Goal: Register for event/course

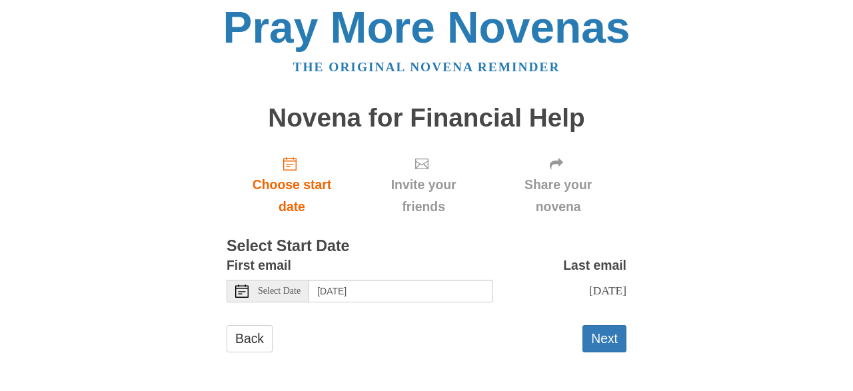
scroll to position [19, 0]
click at [596, 343] on button "Next" at bounding box center [604, 338] width 44 height 27
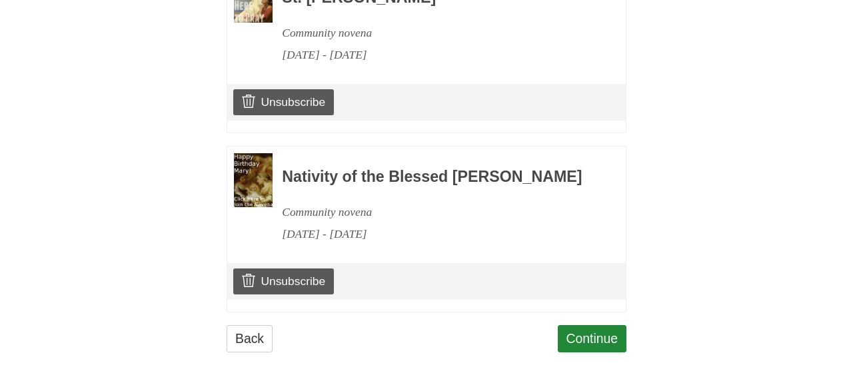
scroll to position [706, 0]
click at [584, 332] on link "Continue" at bounding box center [592, 338] width 69 height 27
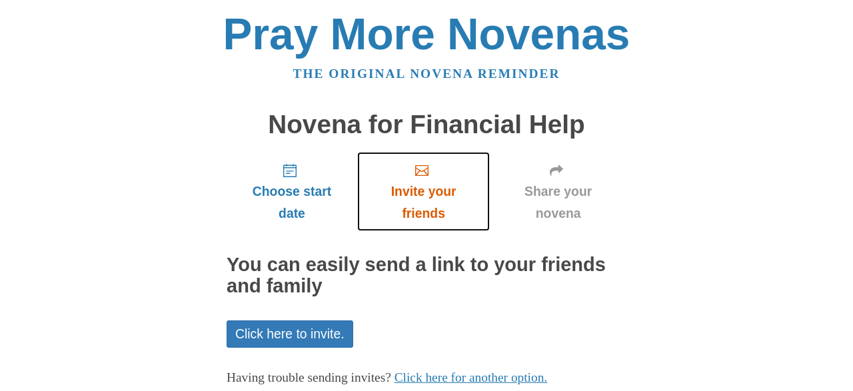
click at [416, 175] on use "Invite your friends" at bounding box center [421, 170] width 13 height 11
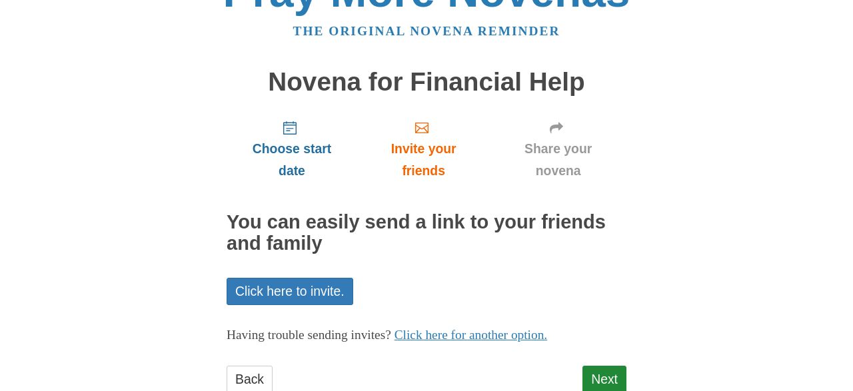
scroll to position [69, 0]
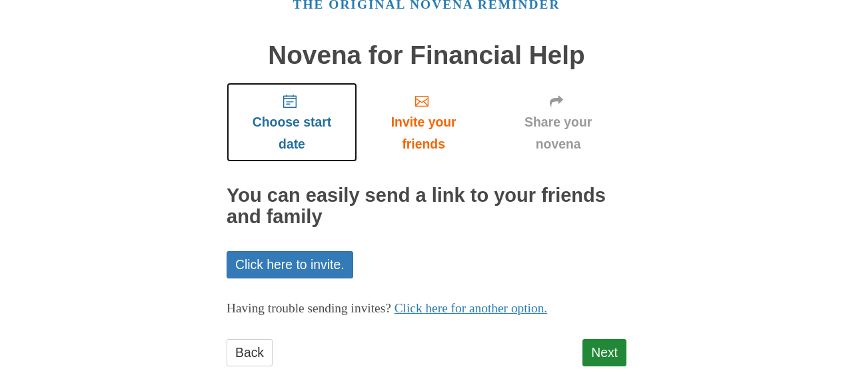
click at [287, 118] on span "Choose start date" at bounding box center [292, 133] width 104 height 44
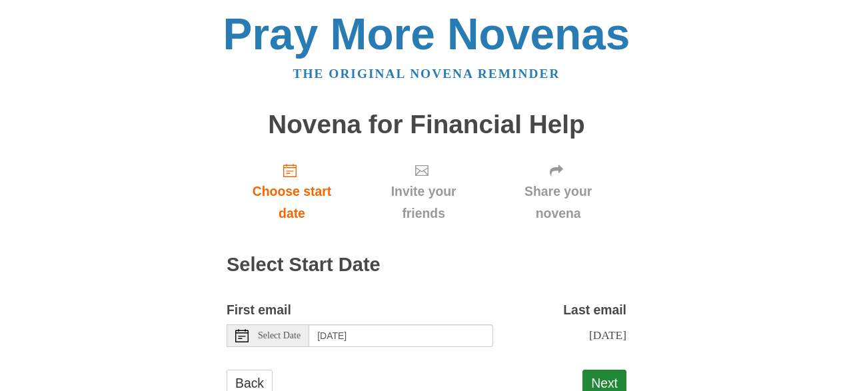
scroll to position [57, 0]
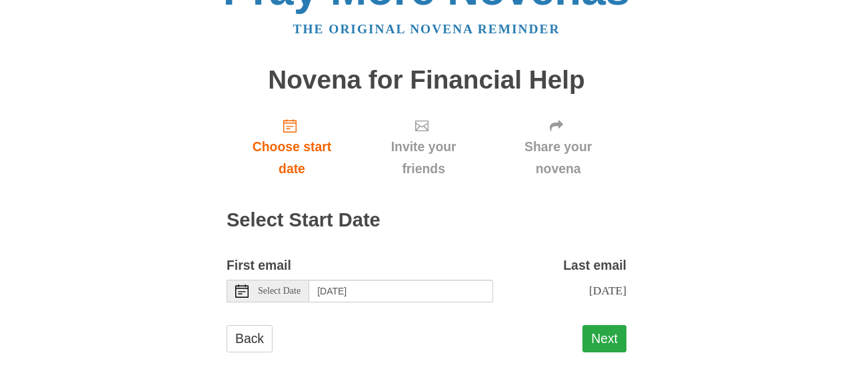
click at [607, 341] on button "Next" at bounding box center [604, 338] width 44 height 27
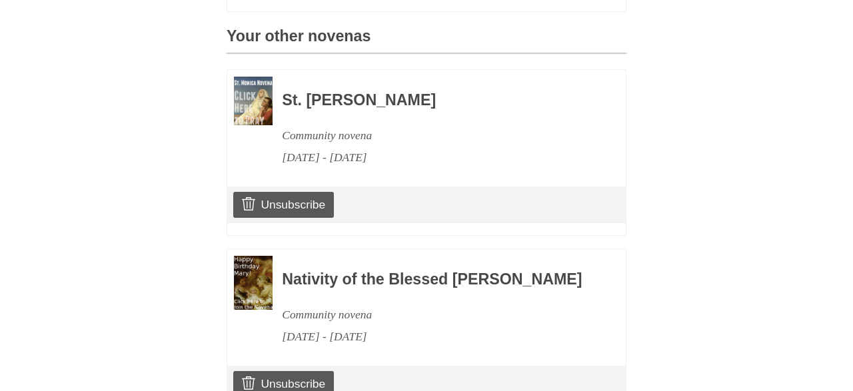
scroll to position [706, 0]
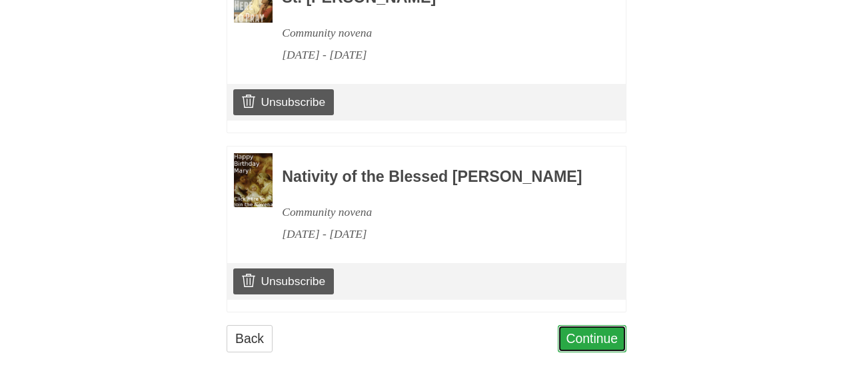
click at [600, 343] on link "Continue" at bounding box center [592, 338] width 69 height 27
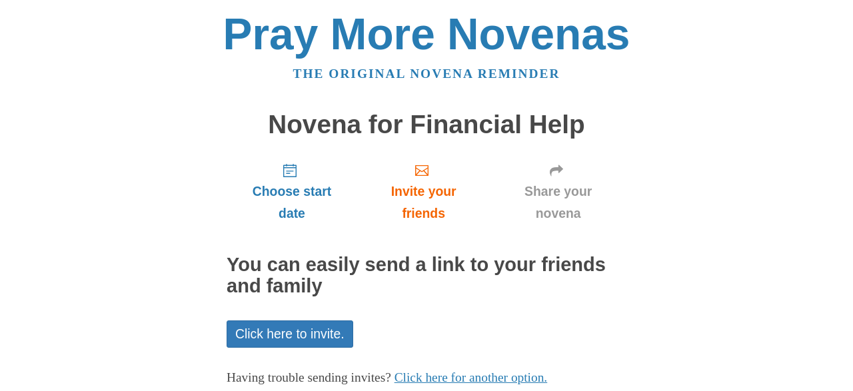
scroll to position [82, 0]
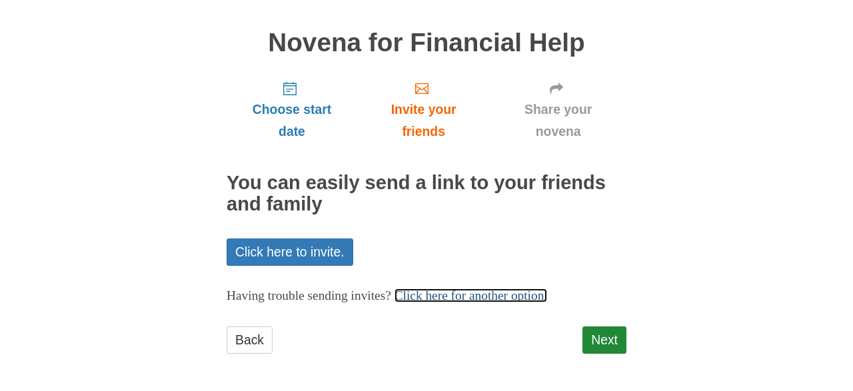
click at [500, 298] on link "Click here for another option." at bounding box center [470, 295] width 153 height 14
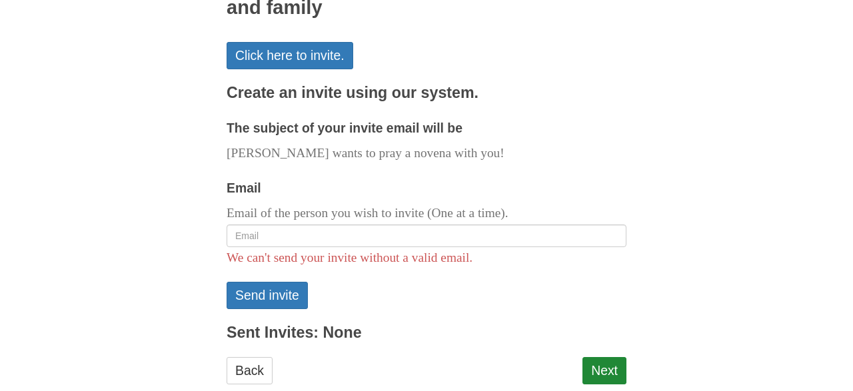
scroll to position [290, 0]
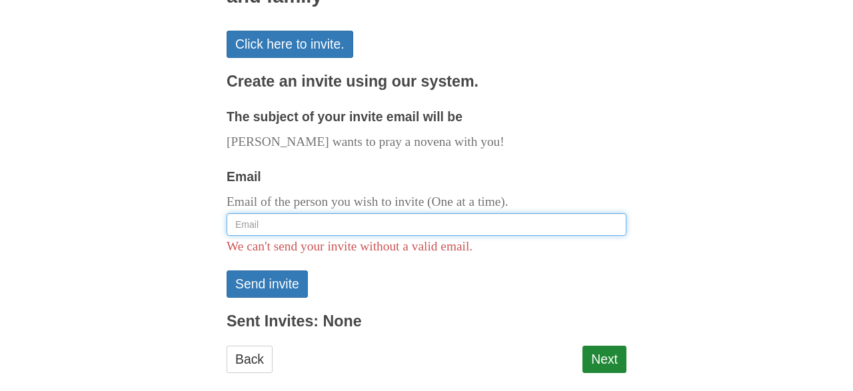
click at [301, 227] on input "Email" at bounding box center [427, 224] width 400 height 23
type input "a"
type input "m"
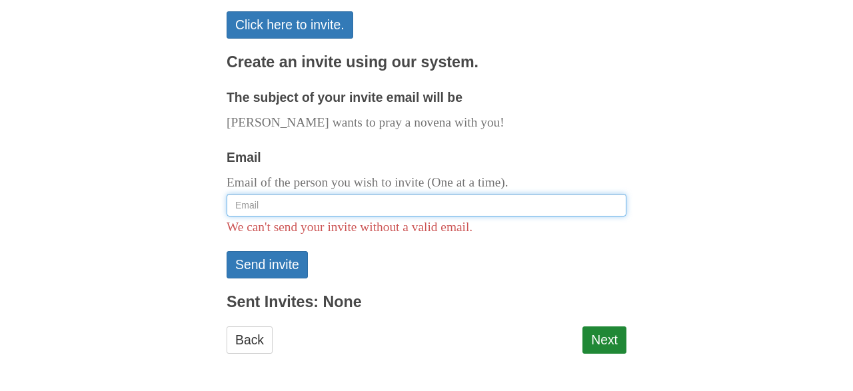
scroll to position [309, 0]
paste input ">> 'Guy Griffith' <mardington@gmail.com>"
drag, startPoint x: 307, startPoint y: 203, endPoint x: 119, endPoint y: 197, distance: 188.0
click at [227, 197] on input ">> 'Guy Griffith' <mardington@gmail.com>" at bounding box center [427, 205] width 400 height 23
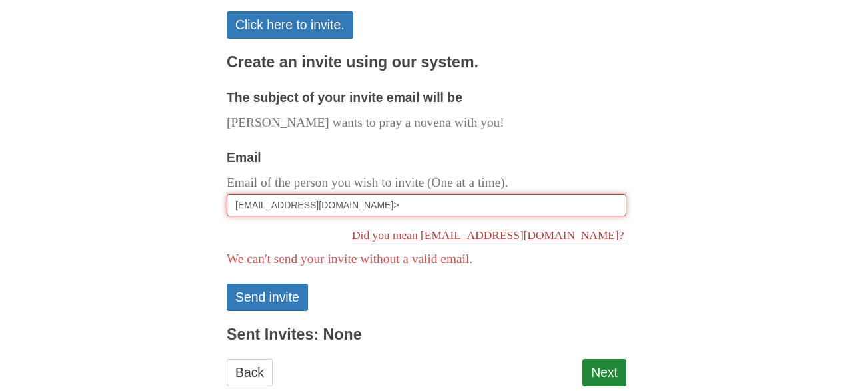
click at [335, 205] on input "mardington@gmail.com>" at bounding box center [427, 205] width 400 height 23
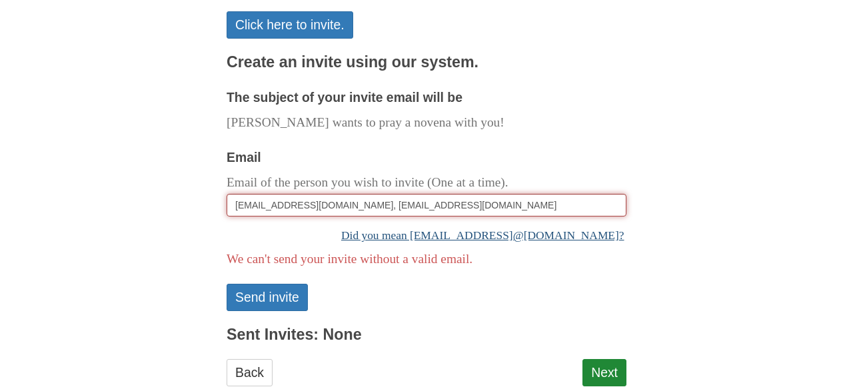
drag, startPoint x: 338, startPoint y: 203, endPoint x: 327, endPoint y: 233, distance: 31.2
click at [338, 204] on input "mardington@gmail.com, atoe@caribsurf.com" at bounding box center [427, 205] width 400 height 23
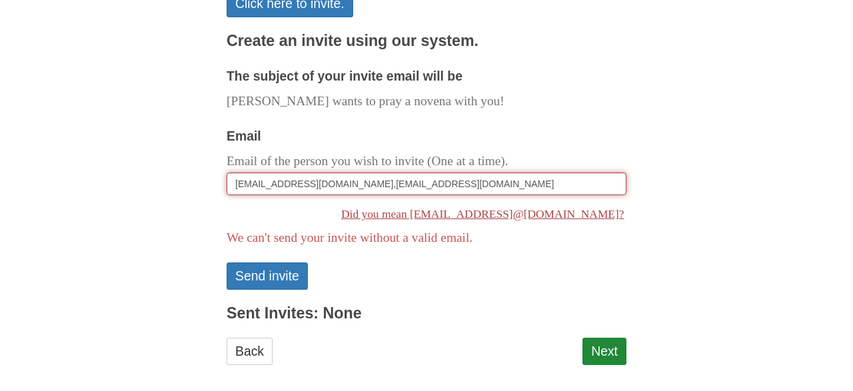
scroll to position [342, 0]
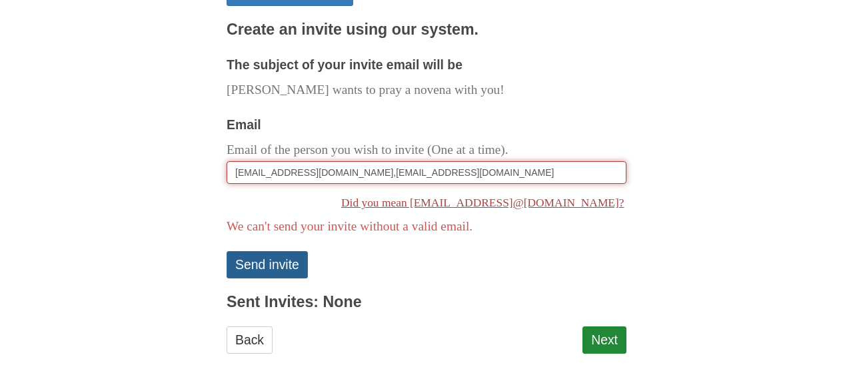
click at [290, 267] on button "Send invite" at bounding box center [267, 264] width 81 height 27
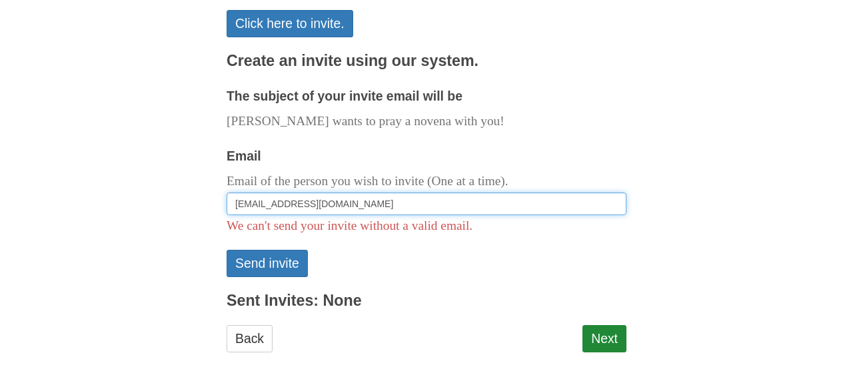
scroll to position [309, 0]
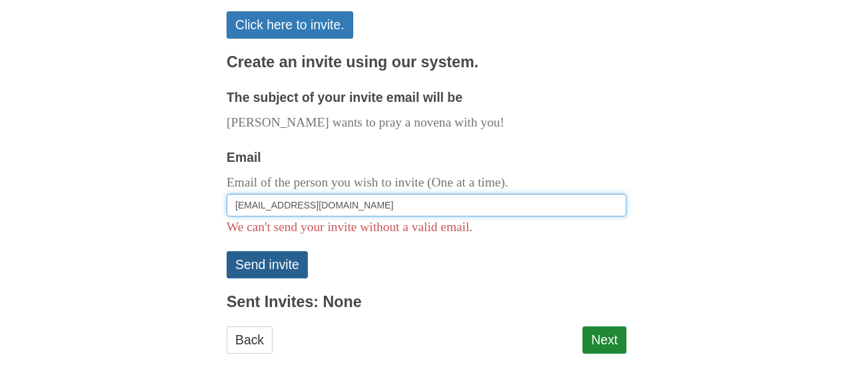
type input "mardington@gmail.com"
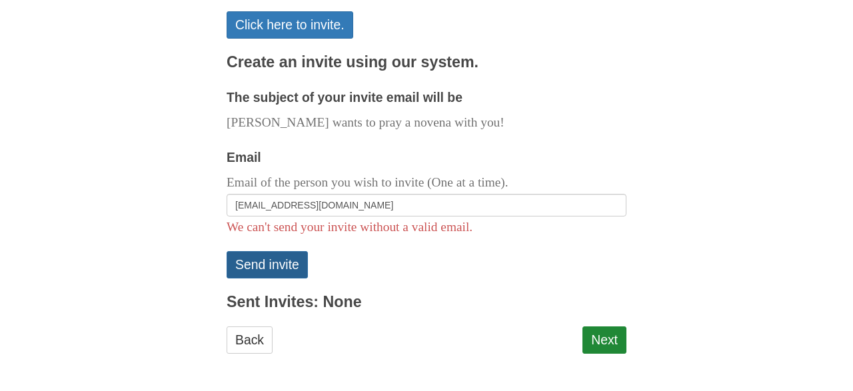
click at [275, 268] on button "Send invite" at bounding box center [267, 264] width 81 height 27
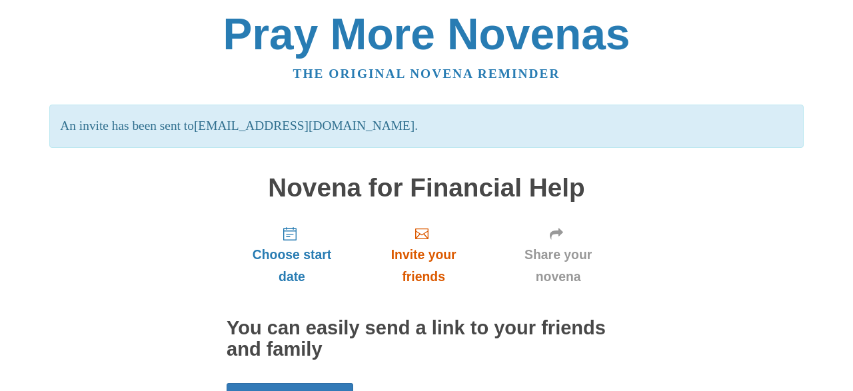
scroll to position [69, 0]
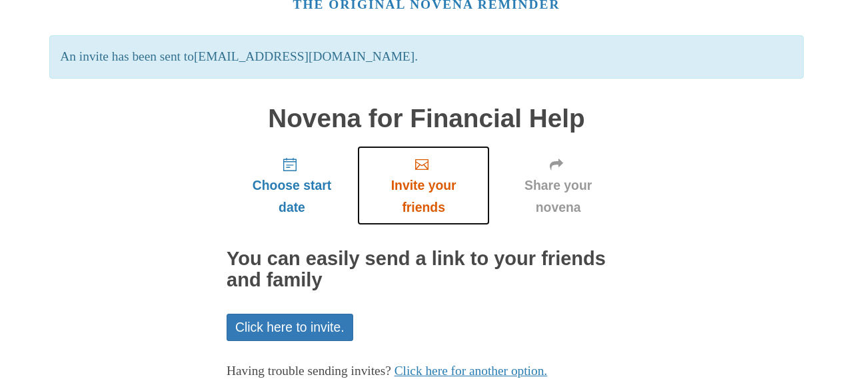
click at [441, 190] on span "Invite your friends" at bounding box center [423, 197] width 106 height 44
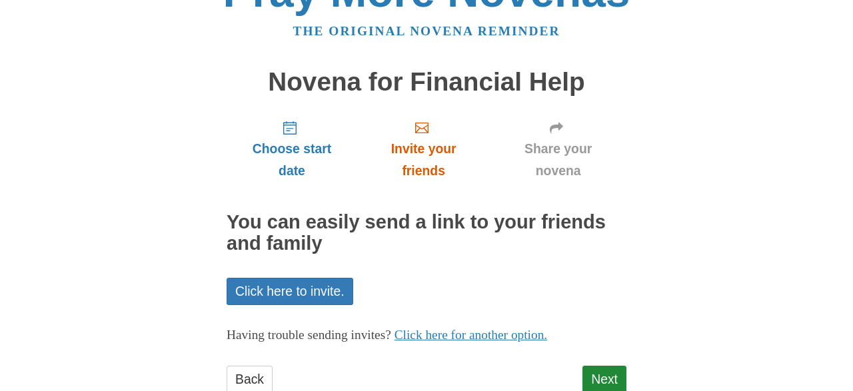
scroll to position [69, 0]
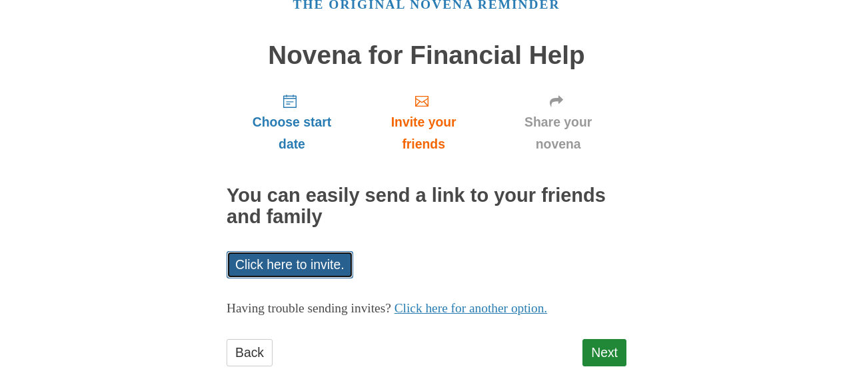
click at [322, 271] on link "Click here to invite." at bounding box center [290, 264] width 127 height 27
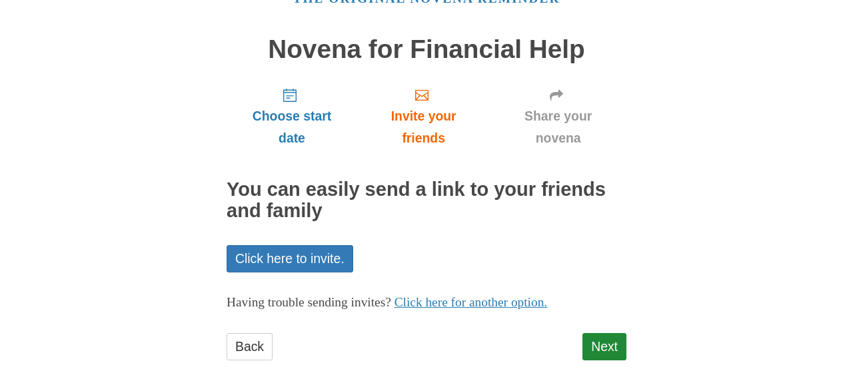
scroll to position [82, 0]
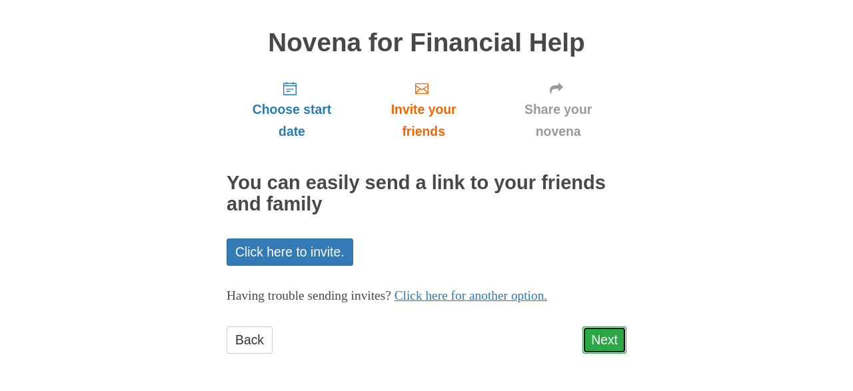
click at [614, 346] on link "Next" at bounding box center [604, 339] width 44 height 27
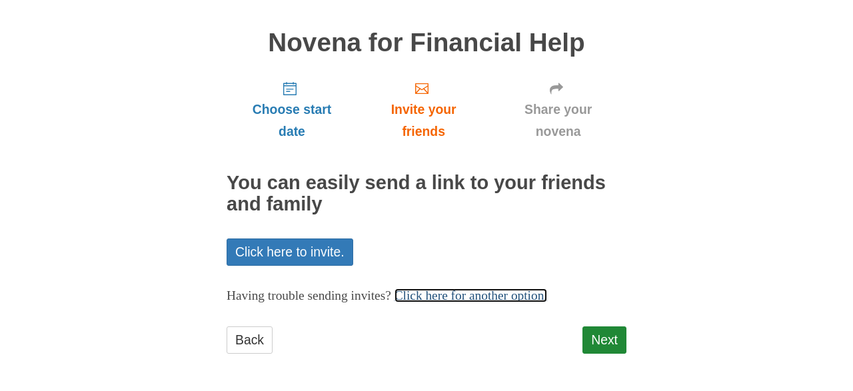
click at [534, 297] on link "Click here for another option." at bounding box center [470, 295] width 153 height 14
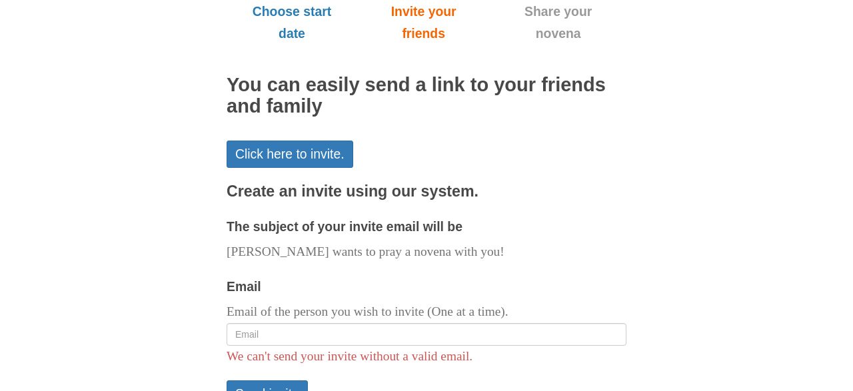
scroll to position [221, 0]
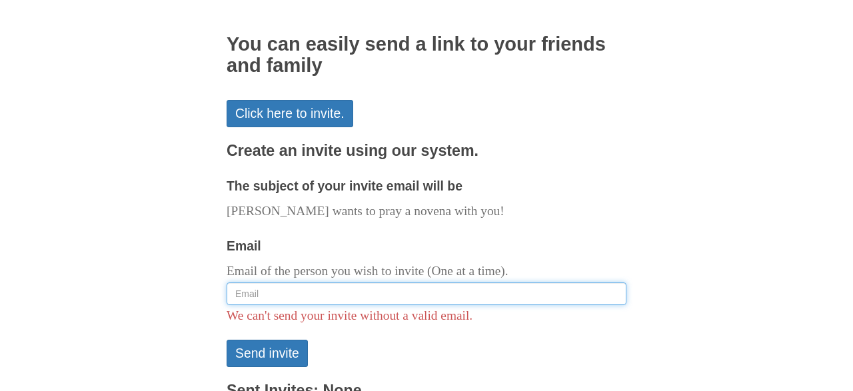
click at [296, 292] on input "Email" at bounding box center [427, 293] width 400 height 23
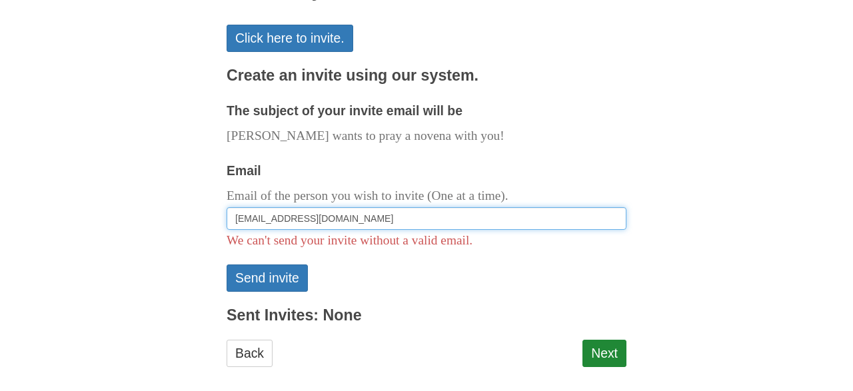
scroll to position [309, 0]
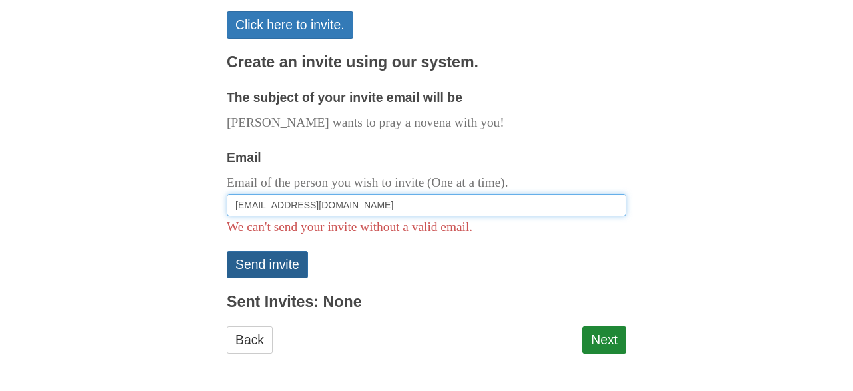
type input "atoe@caribsurf.com"
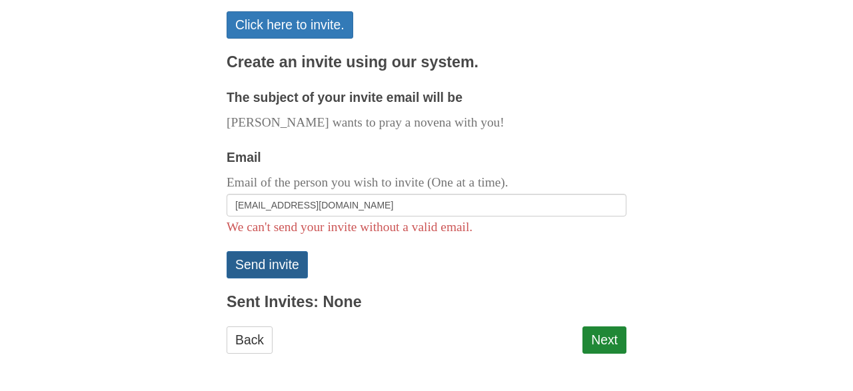
click at [297, 263] on button "Send invite" at bounding box center [267, 264] width 81 height 27
click at [607, 332] on link "Next" at bounding box center [604, 339] width 44 height 27
click at [602, 343] on link "Next" at bounding box center [604, 339] width 44 height 27
click at [606, 347] on link "Next" at bounding box center [604, 339] width 44 height 27
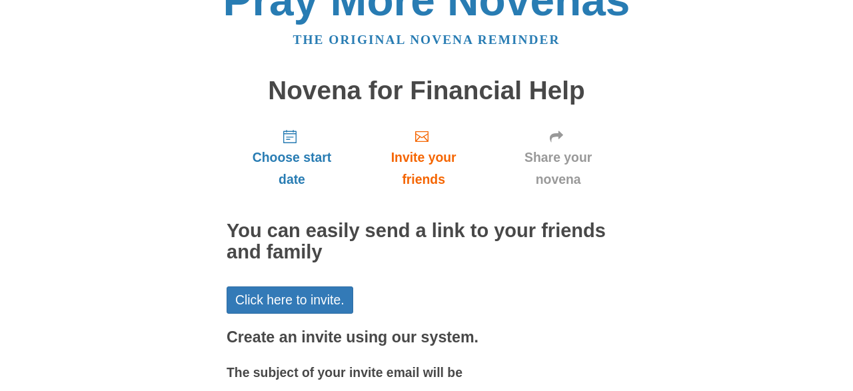
scroll to position [32, 0]
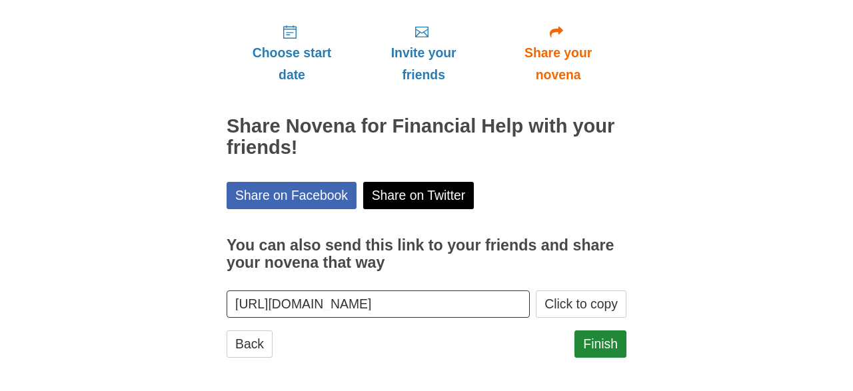
scroll to position [143, 0]
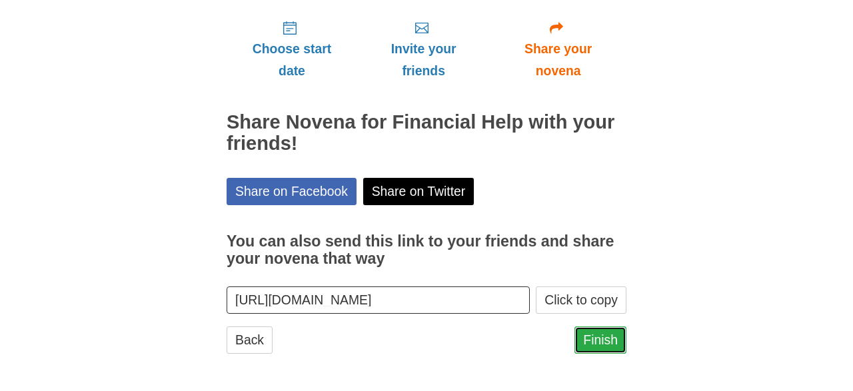
click at [590, 340] on link "Finish" at bounding box center [600, 339] width 52 height 27
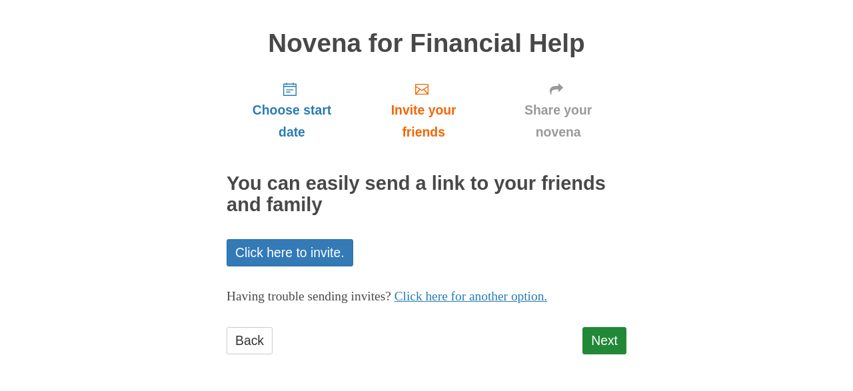
scroll to position [82, 0]
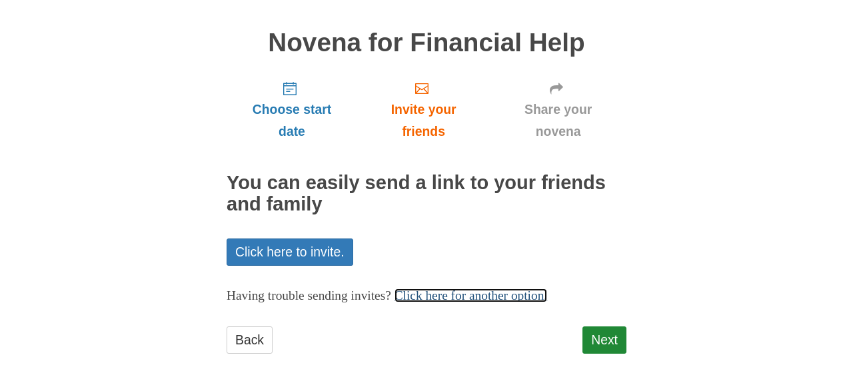
click at [511, 299] on link "Click here for another option." at bounding box center [470, 295] width 153 height 14
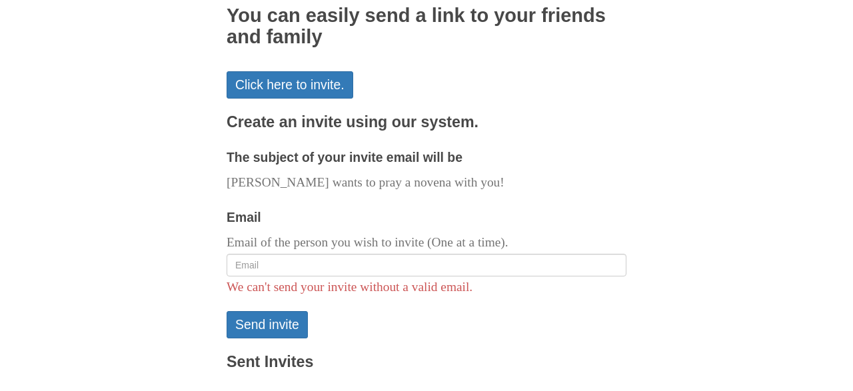
scroll to position [290, 0]
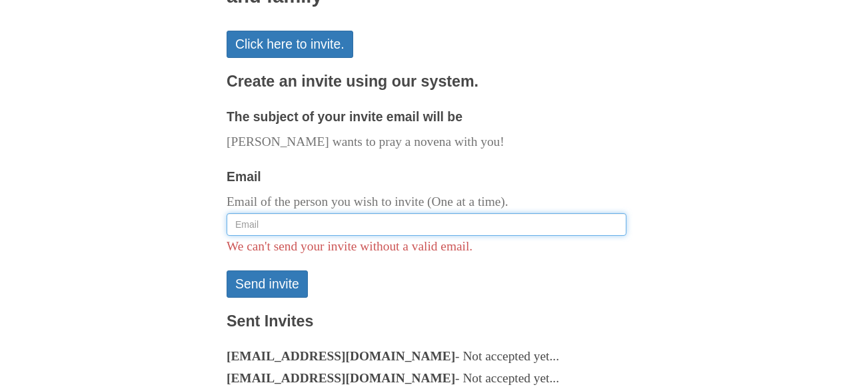
click at [268, 223] on input "Email" at bounding box center [427, 224] width 400 height 23
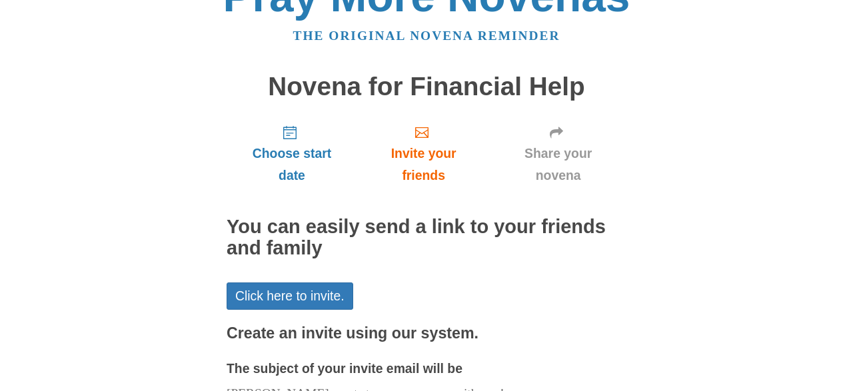
scroll to position [0, 0]
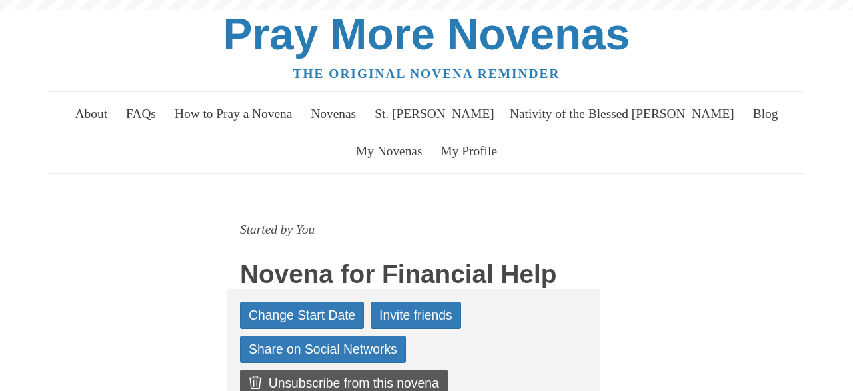
scroll to position [277, 0]
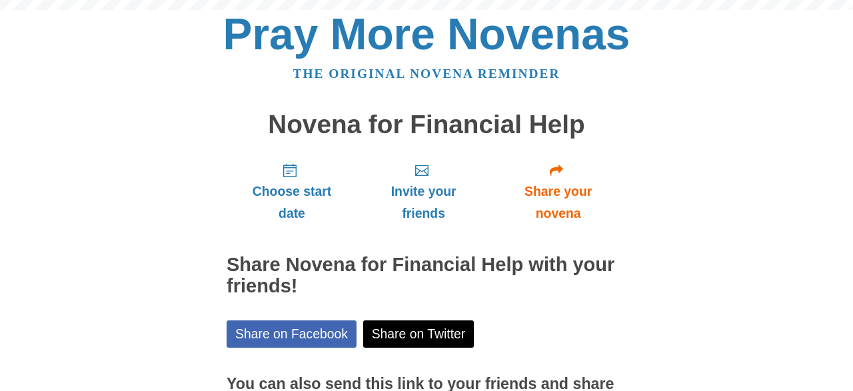
scroll to position [143, 0]
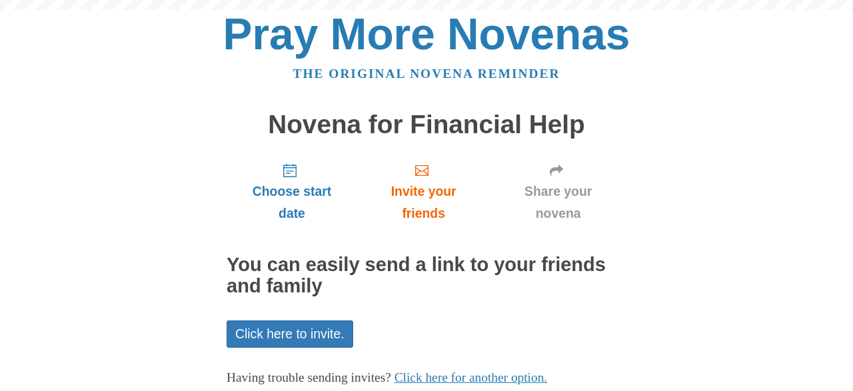
scroll to position [32, 0]
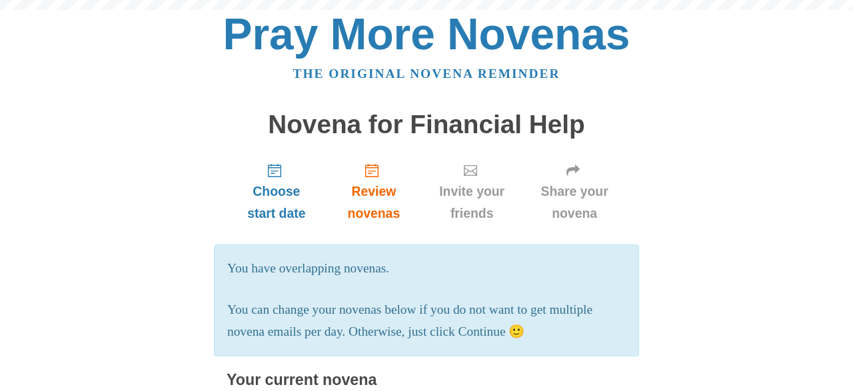
scroll to position [706, 0]
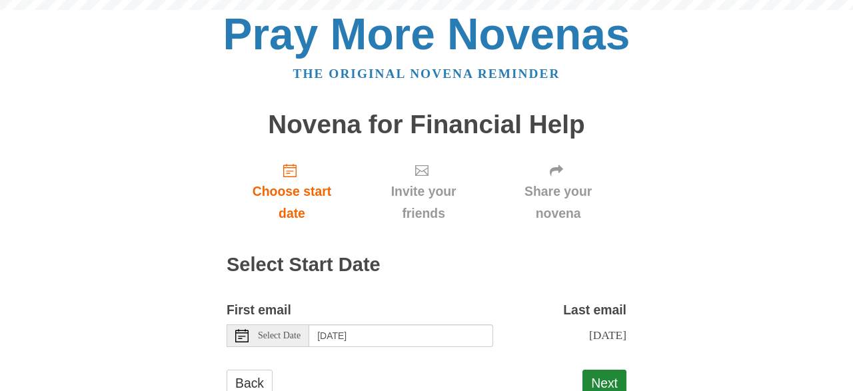
scroll to position [44, 0]
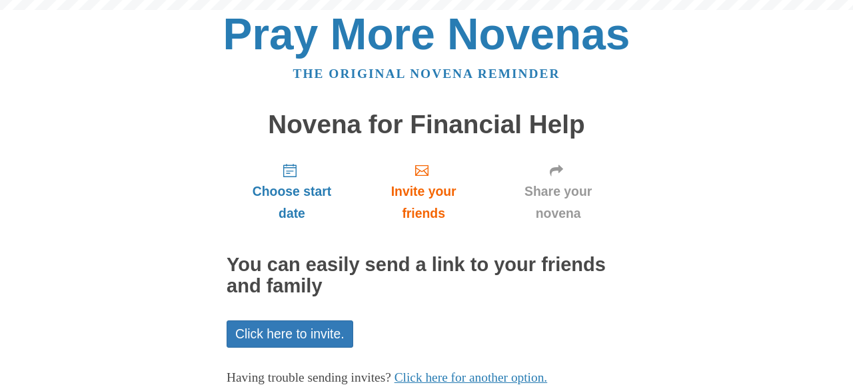
scroll to position [69, 0]
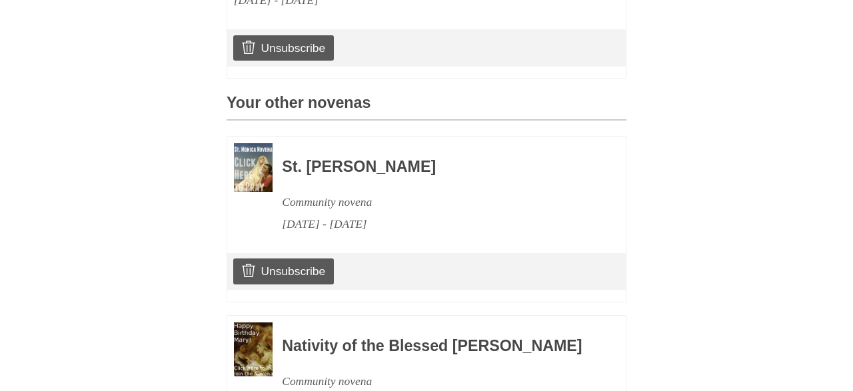
scroll to position [498, 0]
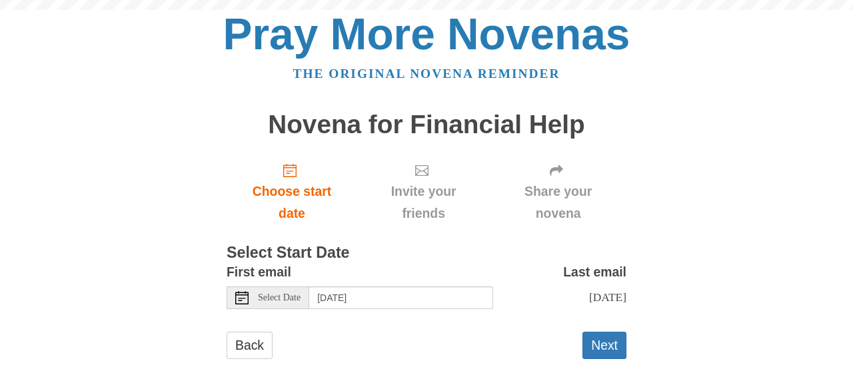
scroll to position [7, 0]
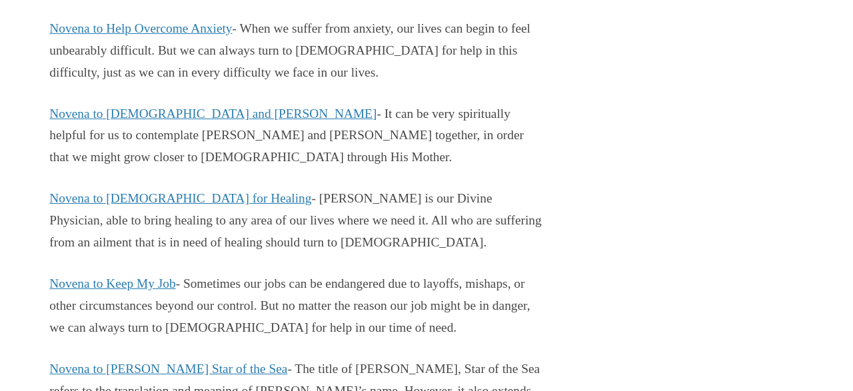
scroll to position [13373, 0]
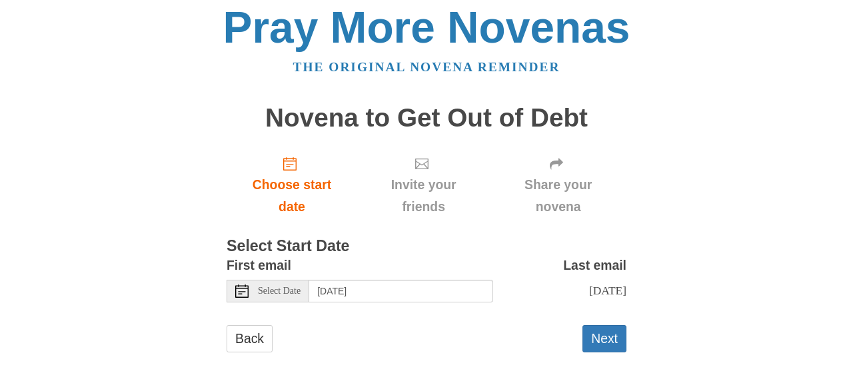
scroll to position [19, 0]
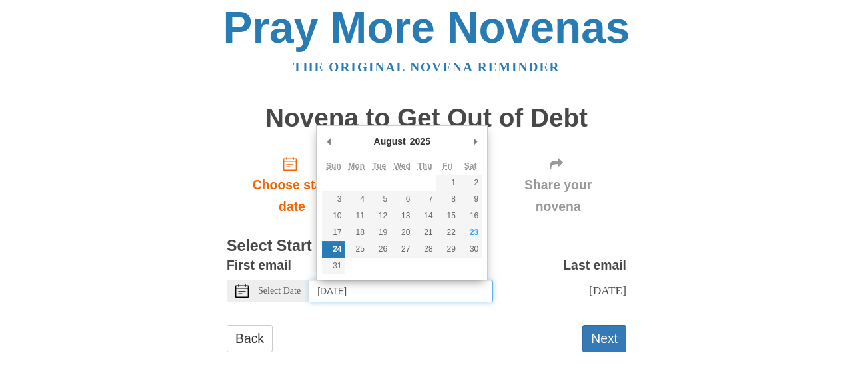
click at [440, 286] on input "[DATE]" at bounding box center [401, 291] width 184 height 23
click at [474, 346] on div "Back Next" at bounding box center [427, 345] width 400 height 40
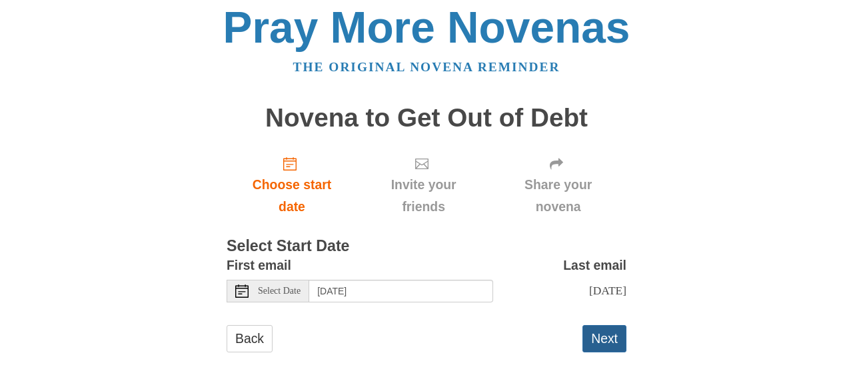
click at [619, 342] on button "Next" at bounding box center [604, 338] width 44 height 27
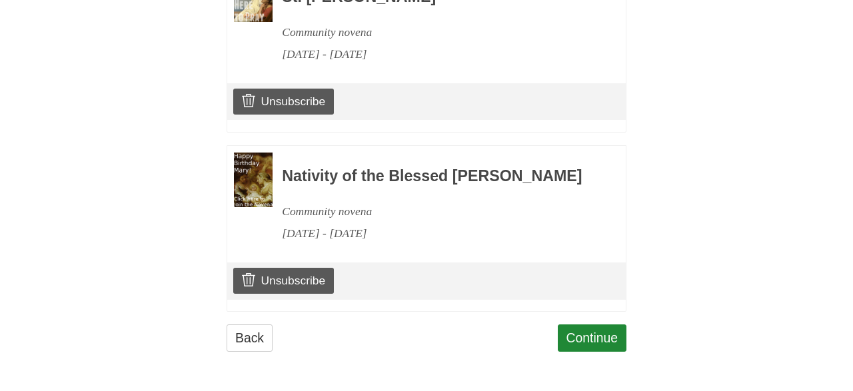
scroll to position [885, 0]
click at [594, 341] on link "Continue" at bounding box center [592, 337] width 69 height 27
